Goal: Task Accomplishment & Management: Use online tool/utility

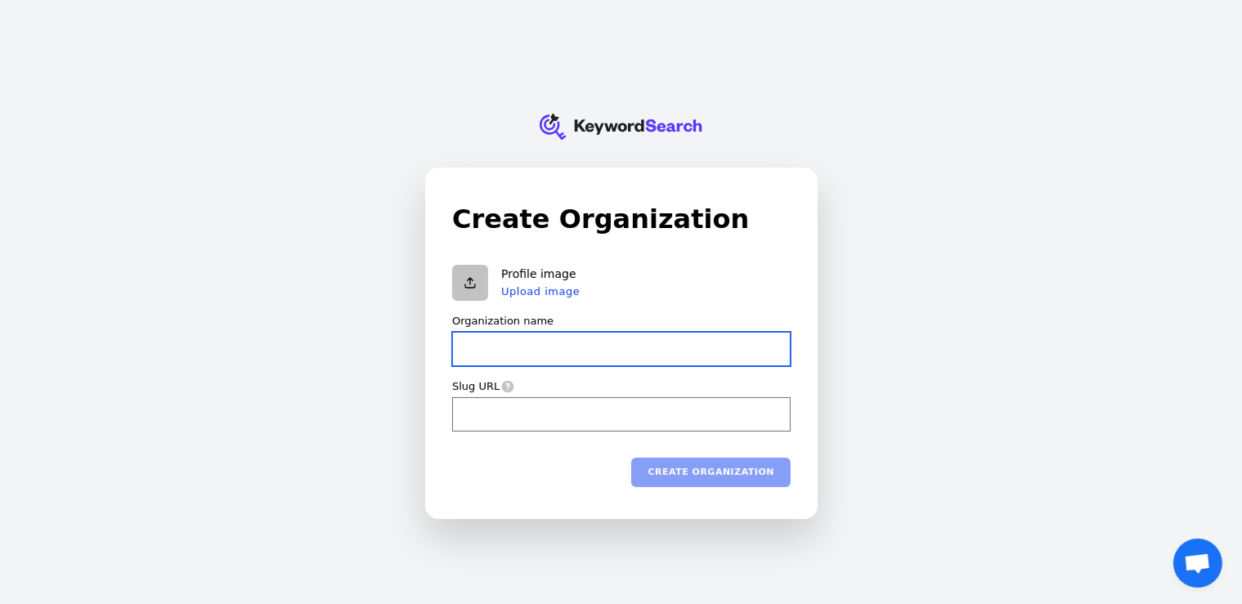
click at [532, 346] on input "Organization name" at bounding box center [621, 349] width 338 height 34
type input "il"
type input "ilo"
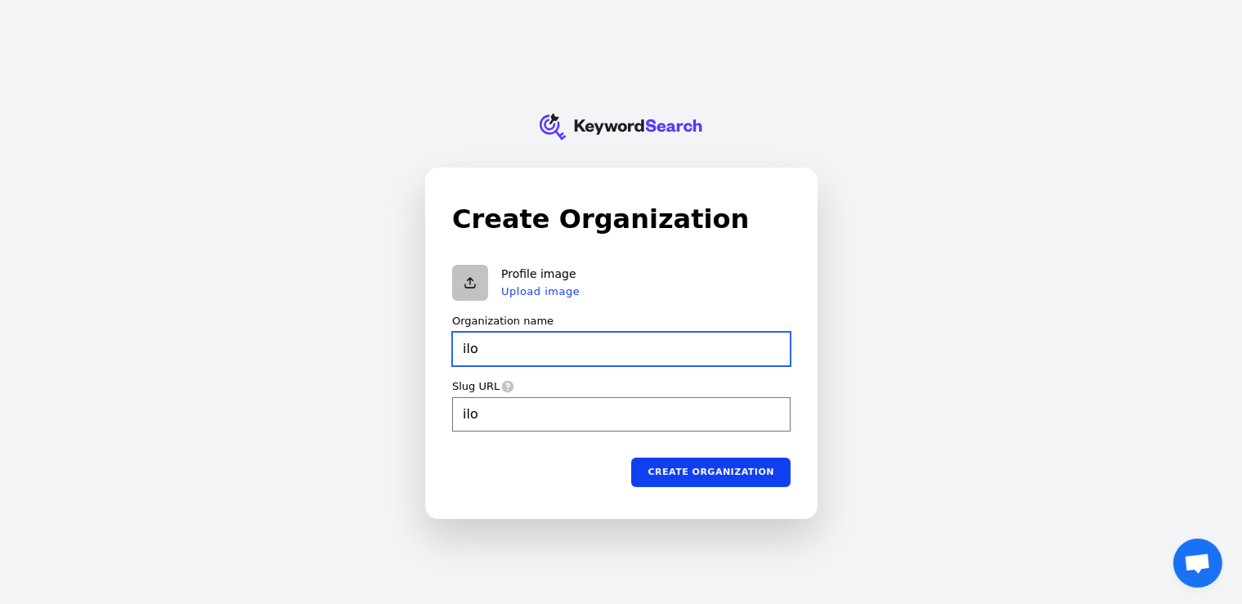
drag, startPoint x: 489, startPoint y: 348, endPoint x: 429, endPoint y: 350, distance: 59.7
click at [429, 350] on div "Create Organization Profile image Upload image Organization name ilo Slug URL i…" at bounding box center [621, 343] width 391 height 350
type input "n"
type input "no"
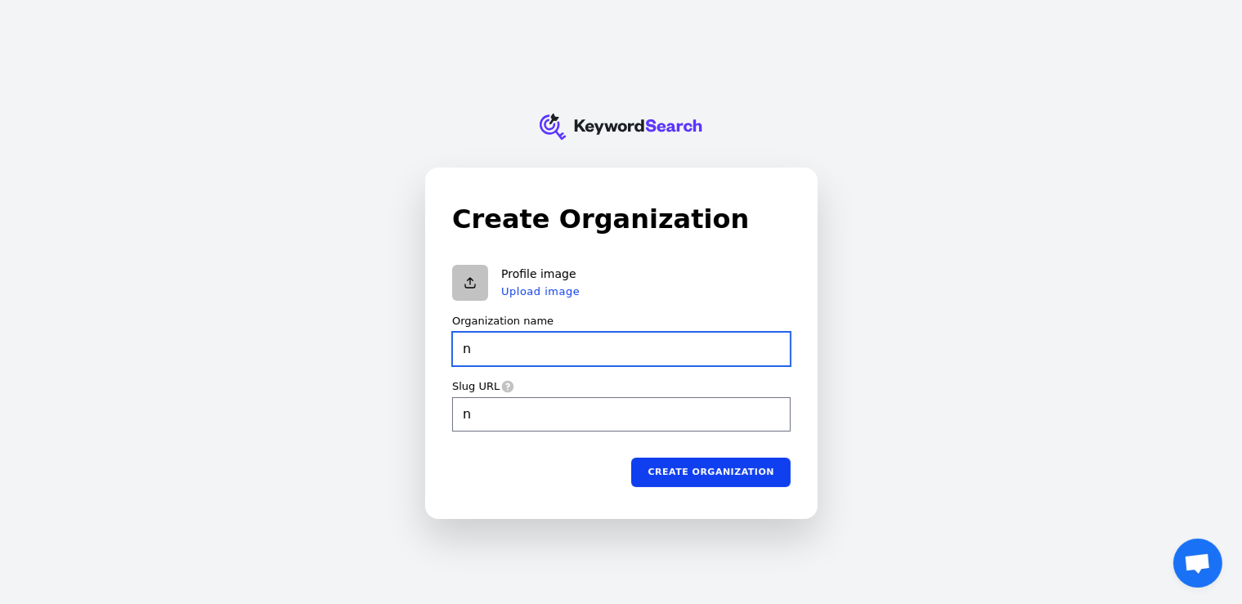
type input "no"
type input "nou"
type input "nour"
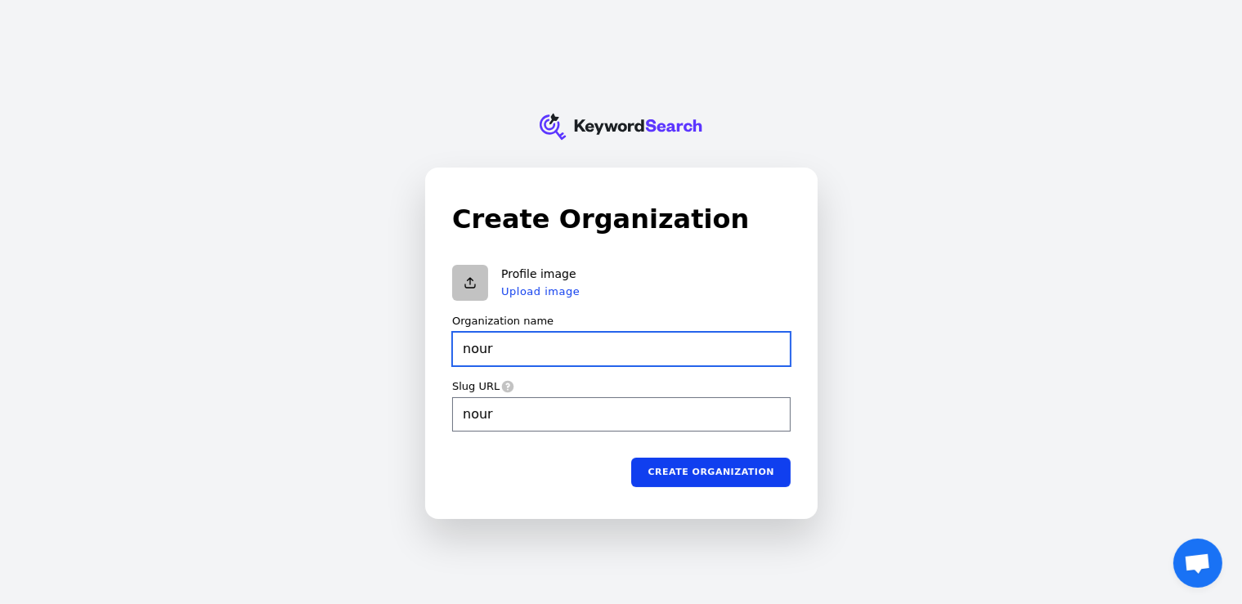
type input "nouri"
type input "nourix"
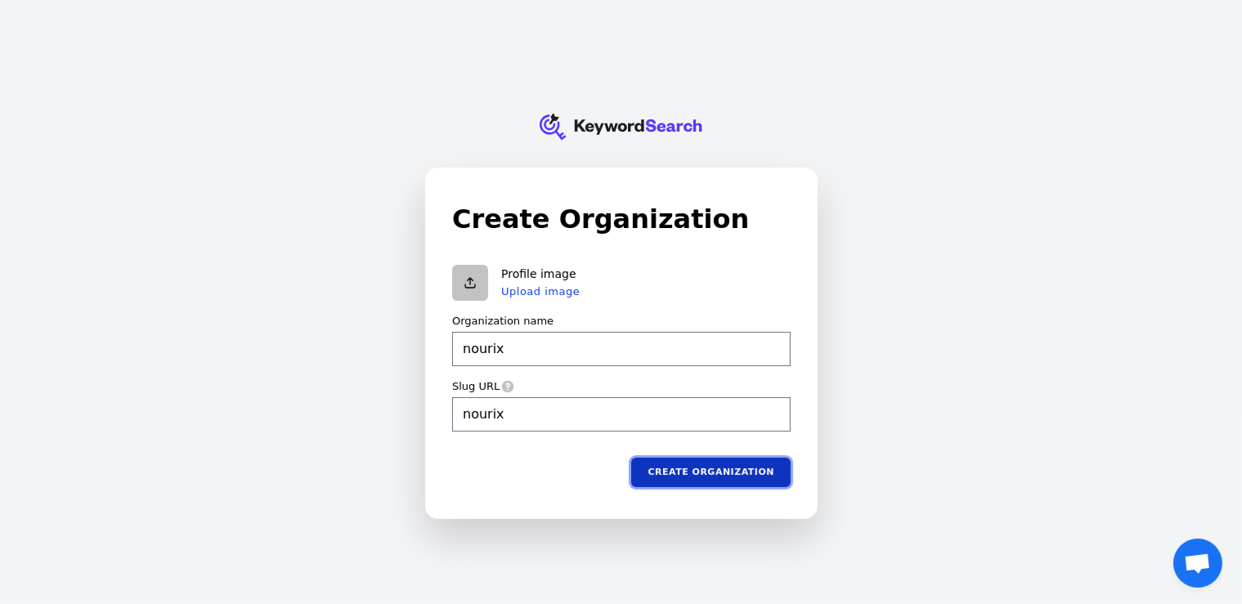
click at [726, 469] on button "Create organization" at bounding box center [710, 471] width 159 height 29
type input "nourix"
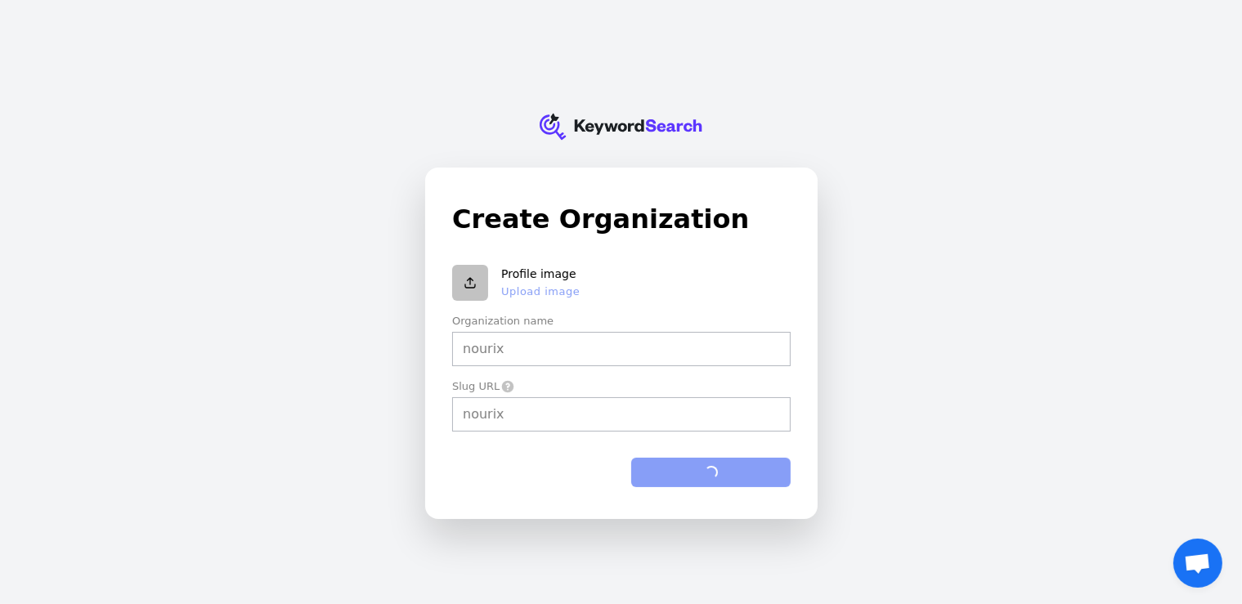
type input "nourix"
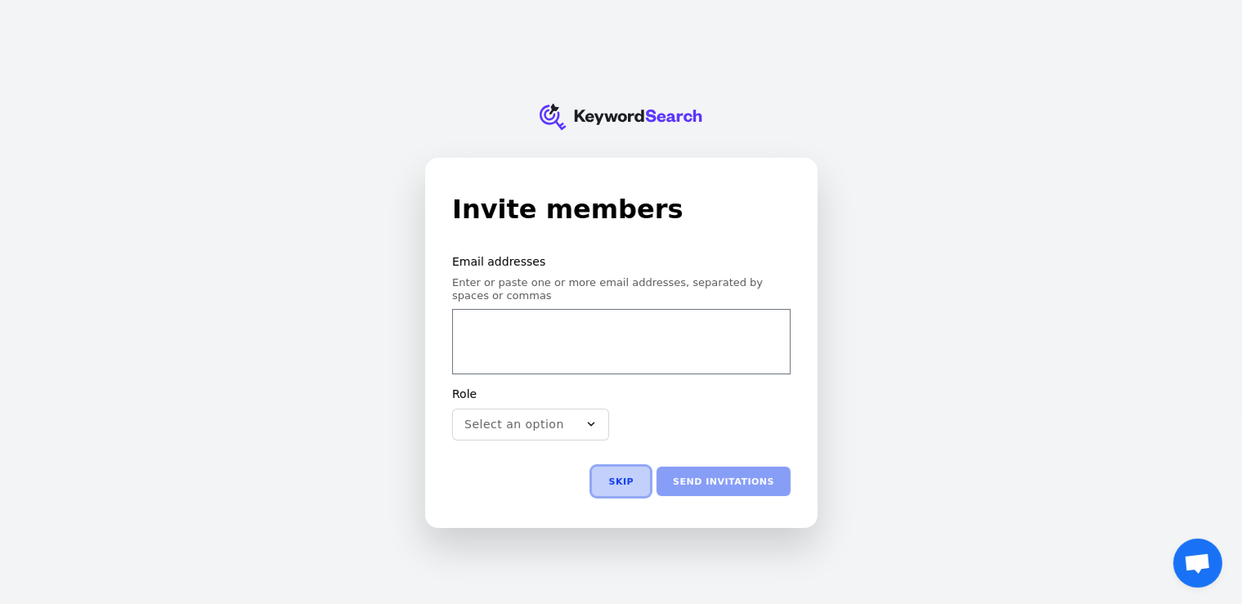
click at [636, 483] on button "Skip" at bounding box center [621, 481] width 58 height 29
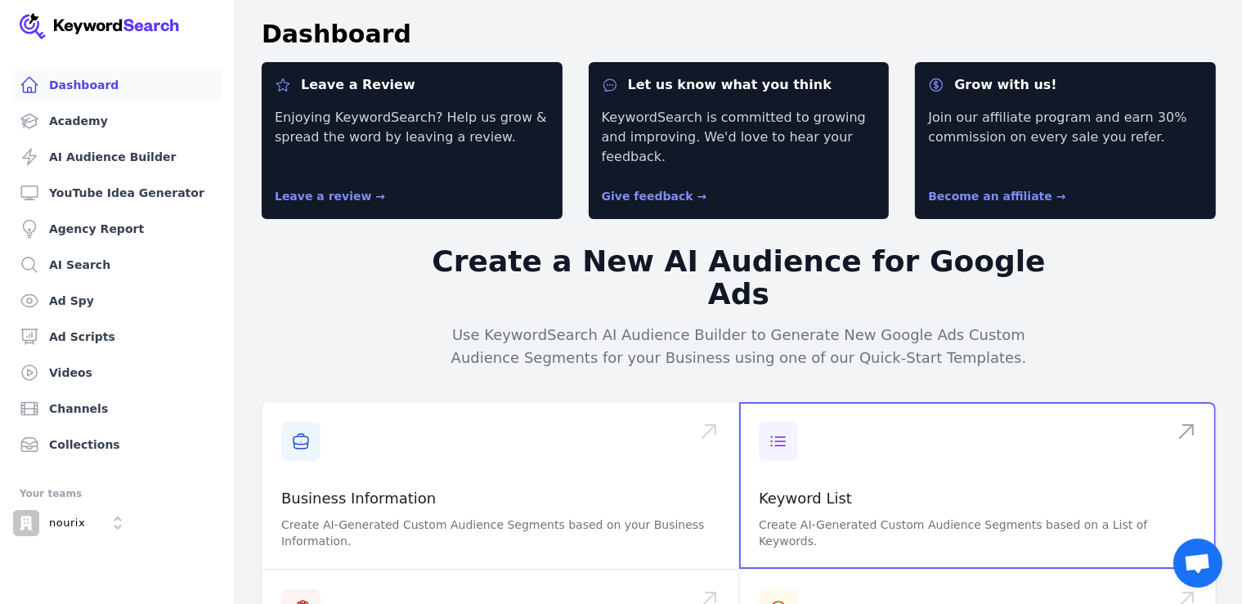
click at [791, 402] on span at bounding box center [977, 485] width 477 height 167
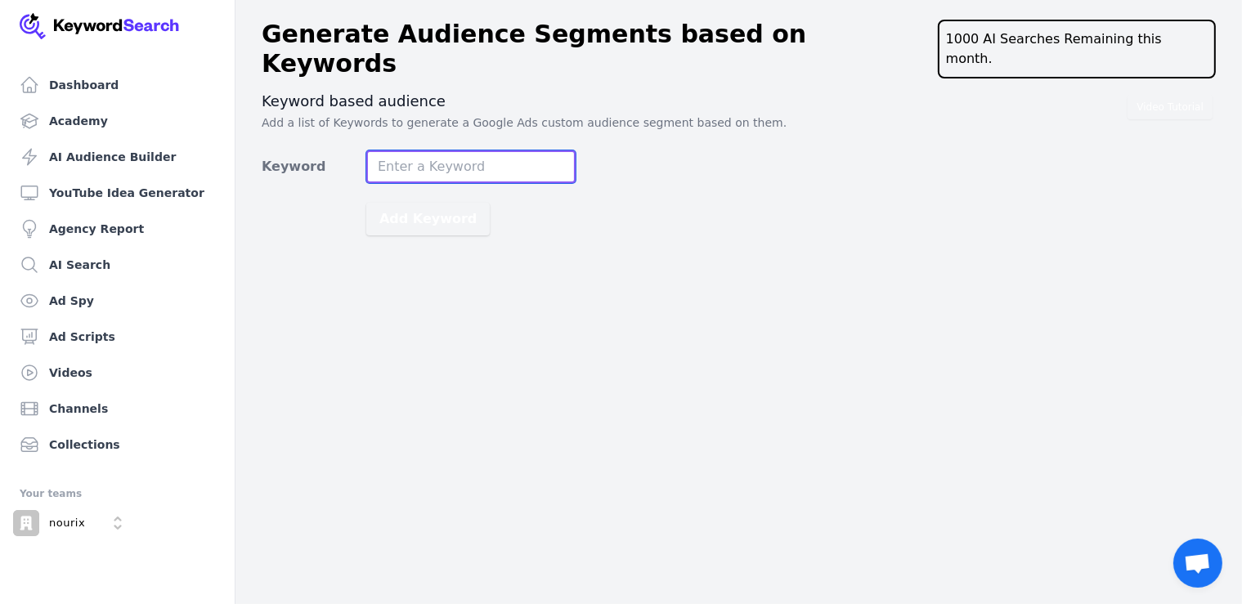
click at [422, 150] on input "Keyword" at bounding box center [470, 166] width 209 height 33
type input "nourix"
click at [366, 203] on button "Add Keyword" at bounding box center [427, 219] width 123 height 33
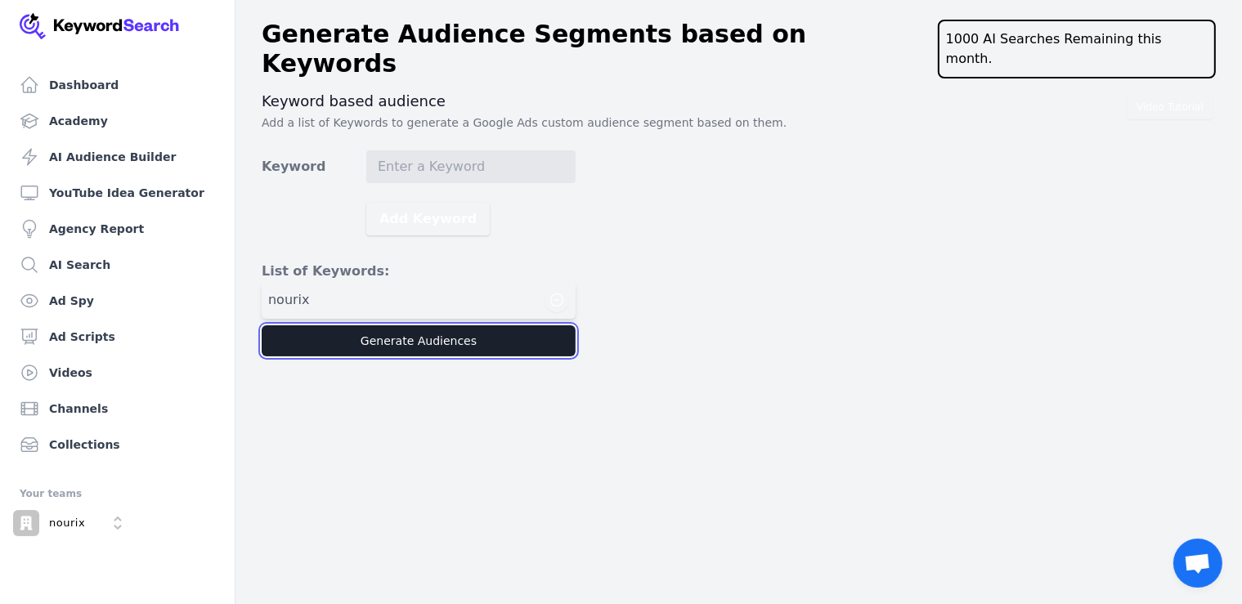
click at [432, 325] on button "Generate Audiences" at bounding box center [419, 340] width 314 height 31
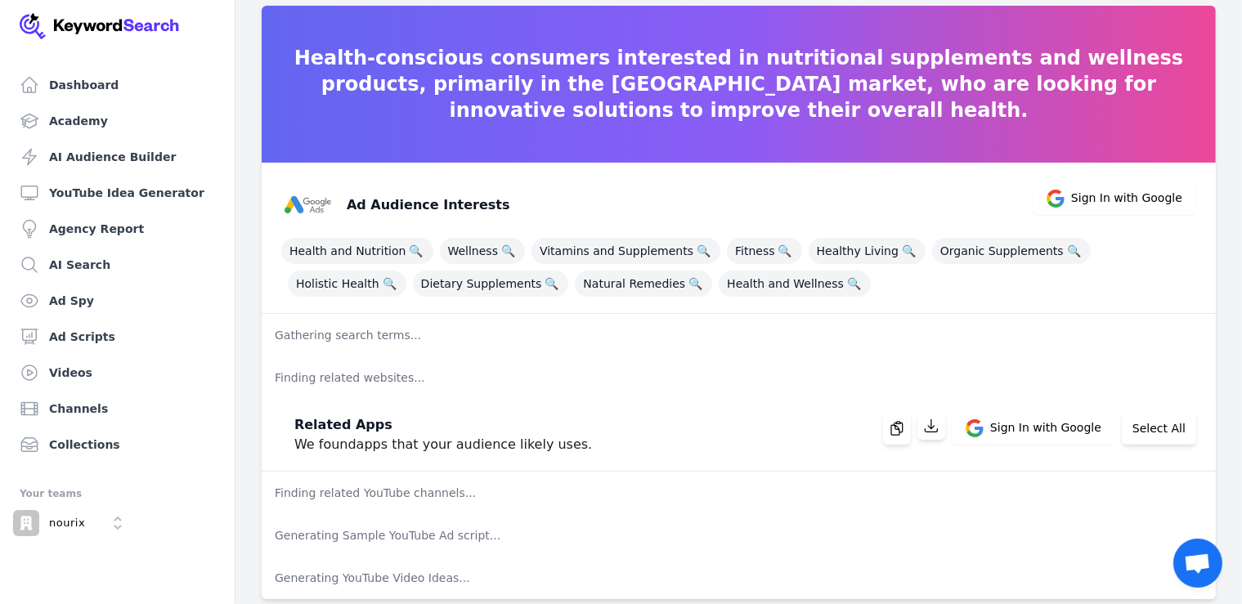
scroll to position [58, 0]
